Goal: Information Seeking & Learning: Learn about a topic

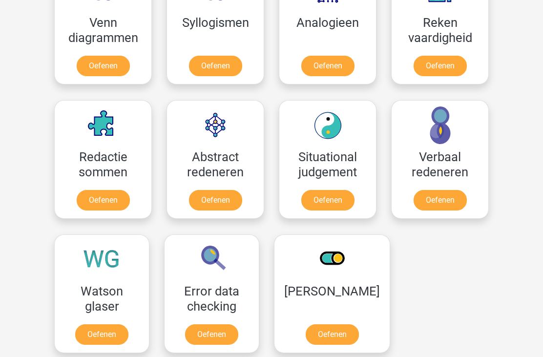
scroll to position [630, 0]
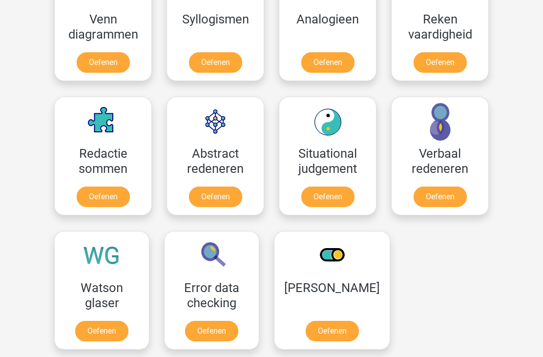
click at [448, 196] on link "Oefenen" at bounding box center [439, 196] width 53 height 20
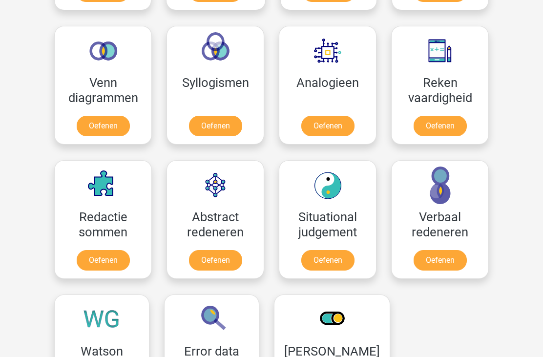
scroll to position [564, 0]
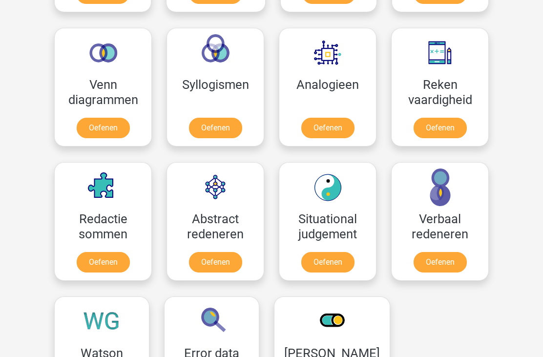
click at [451, 118] on link "Oefenen" at bounding box center [439, 128] width 53 height 20
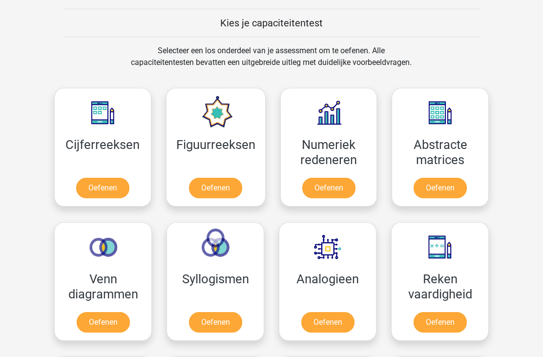
click at [91, 178] on link "Oefenen" at bounding box center [102, 188] width 53 height 20
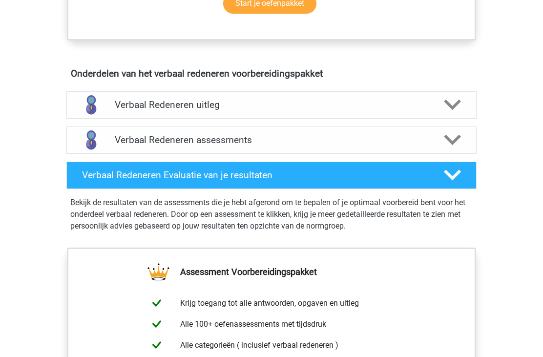
scroll to position [516, 0]
click at [459, 104] on icon at bounding box center [452, 104] width 17 height 17
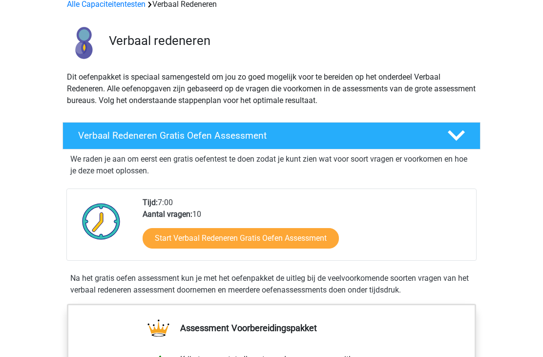
scroll to position [0, 0]
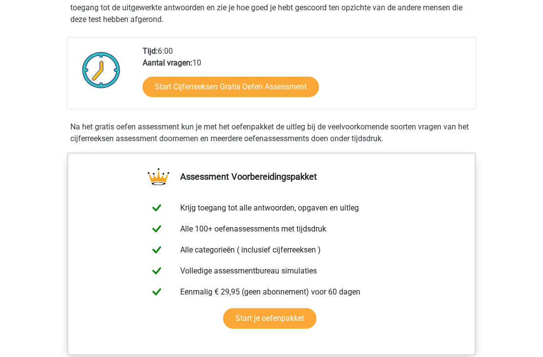
scroll to position [218, 0]
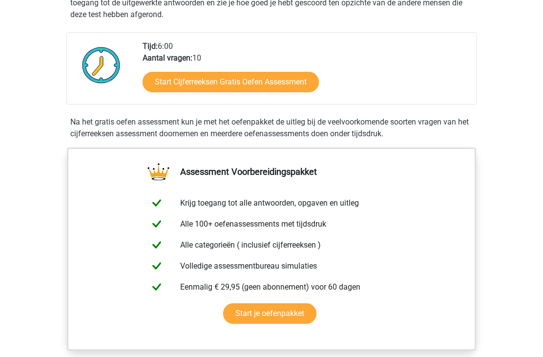
click at [304, 93] on link "Start Cijferreeksen Gratis Oefen Assessment" at bounding box center [231, 82] width 176 height 20
